Goal: Task Accomplishment & Management: Use online tool/utility

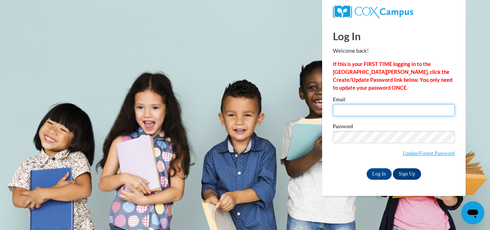
click at [360, 114] on input "Email" at bounding box center [394, 110] width 122 height 12
type input "misbahishtiaq66@gmail.com"
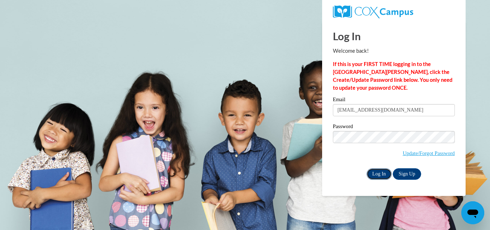
click at [373, 170] on input "Log In" at bounding box center [379, 173] width 25 height 11
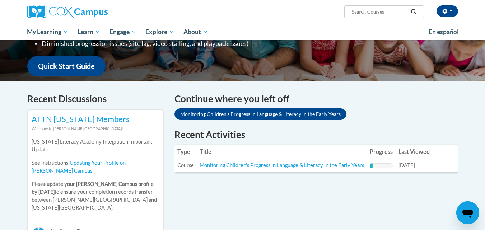
scroll to position [170, 0]
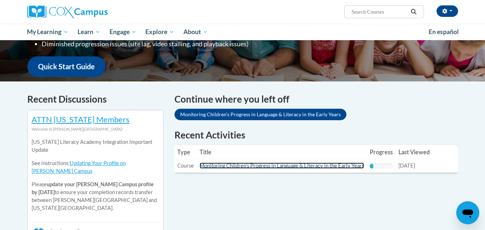
click at [299, 165] on link "Monitoring Children's Progress in Language & Literacy in the Early Years" at bounding box center [282, 166] width 164 height 6
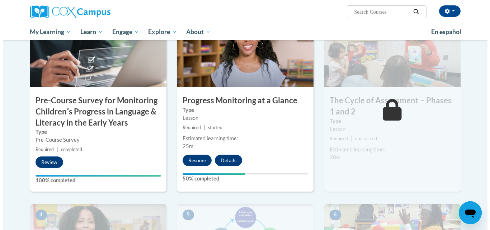
scroll to position [189, 0]
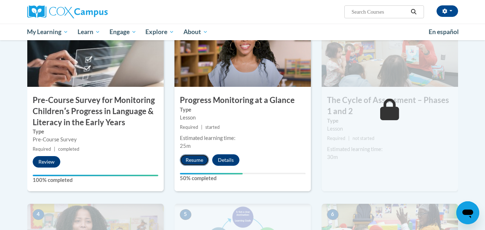
click at [195, 163] on button "Resume" at bounding box center [194, 159] width 29 height 11
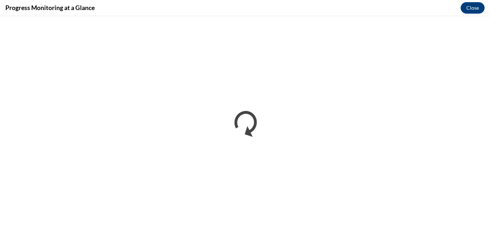
scroll to position [0, 0]
